Goal: Answer question/provide support

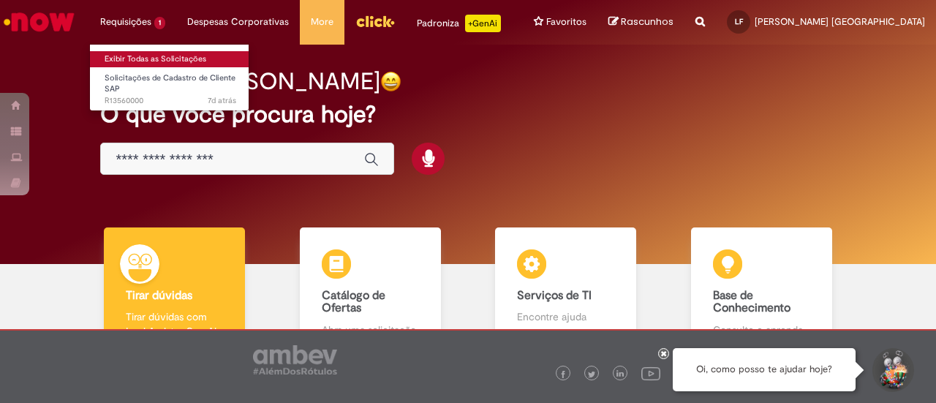
click at [140, 58] on link "Exibir Todas as Solicitações" at bounding box center [170, 59] width 161 height 16
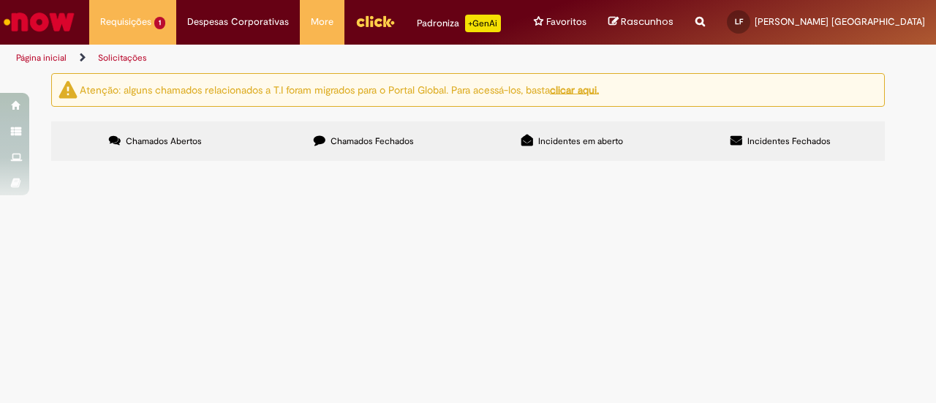
click at [0, 0] on span "Favor, cadastrar a seguine operação MARBELA COSTA VERDE ([GEOGRAPHIC_DATA]), CN…" at bounding box center [0, 0] width 0 height 0
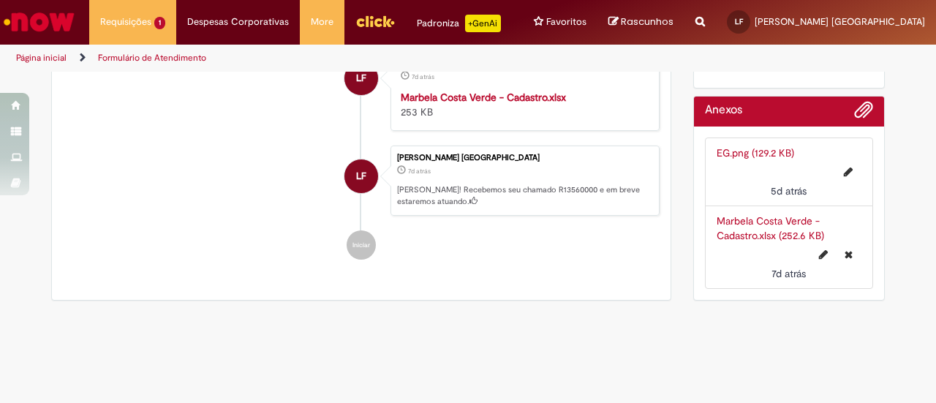
scroll to position [551, 0]
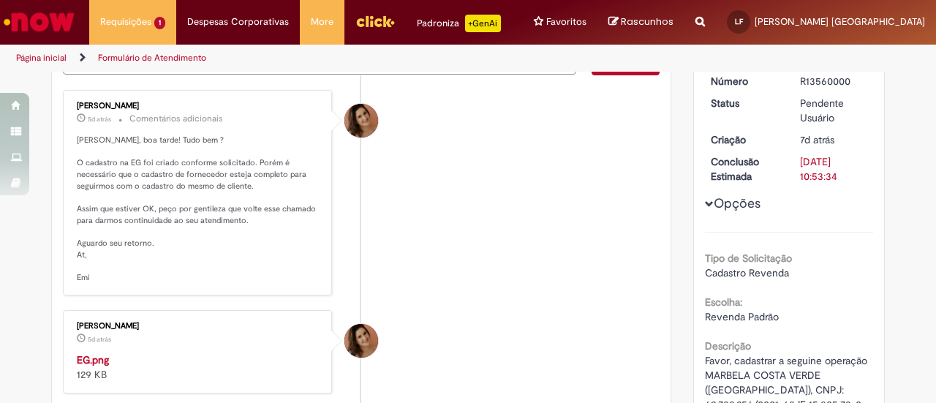
scroll to position [113, 0]
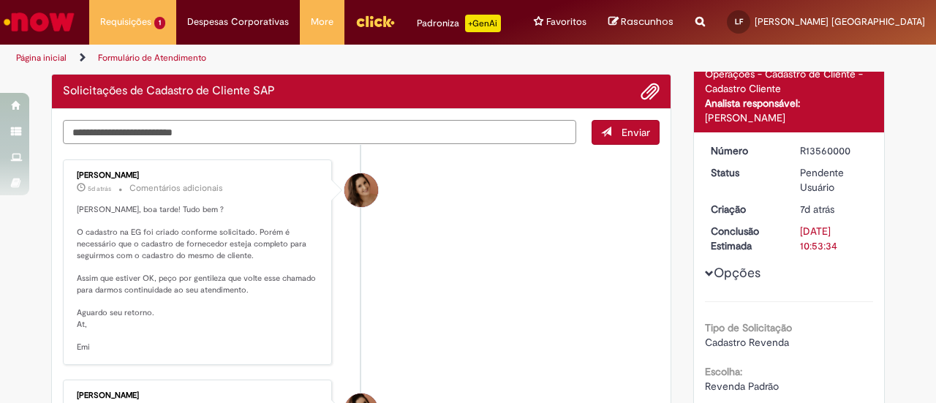
click at [165, 132] on textarea "Digite sua mensagem aqui..." at bounding box center [319, 132] width 513 height 24
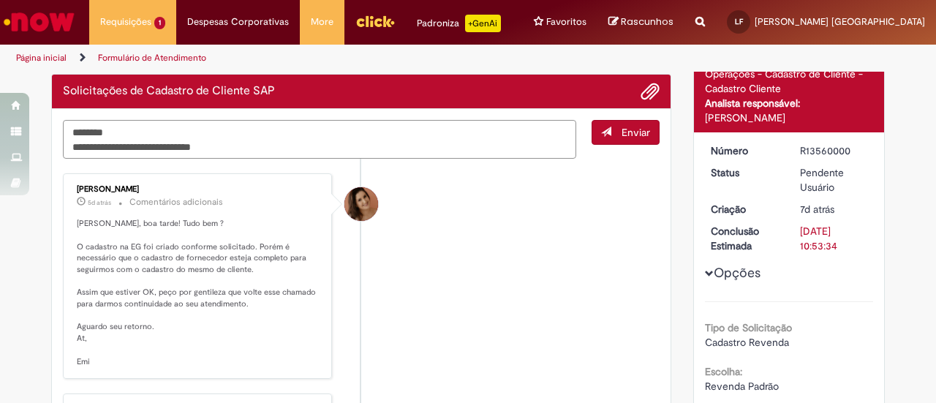
paste textarea "*******"
type textarea "**********"
click at [633, 131] on span "Enviar" at bounding box center [636, 132] width 29 height 13
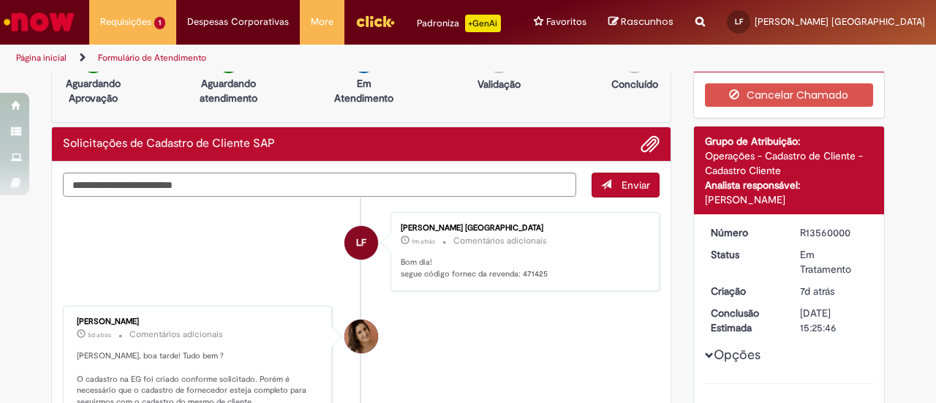
scroll to position [73, 0]
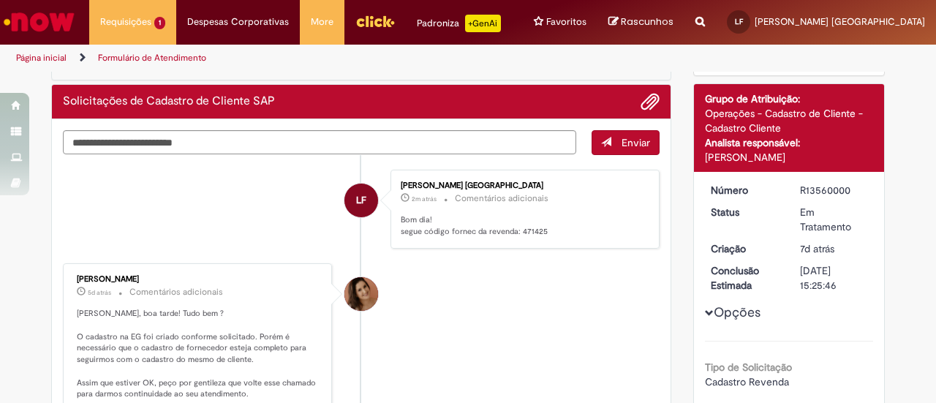
drag, startPoint x: 850, startPoint y: 194, endPoint x: 789, endPoint y: 183, distance: 61.7
click at [783, 183] on dl "Número R13560000 Status Em Tratamento Criação 7d atrás 7 dias atrás Conclusão E…" at bounding box center [790, 183] width 180 height 0
copy dl "Número R13560000"
